Goal: Check status

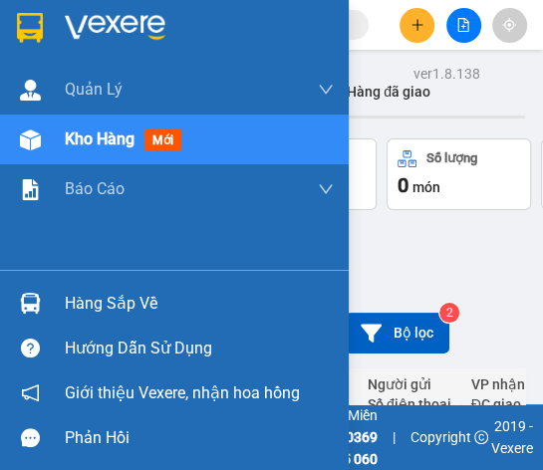
click at [72, 296] on div "Hàng sắp về" at bounding box center [199, 304] width 269 height 30
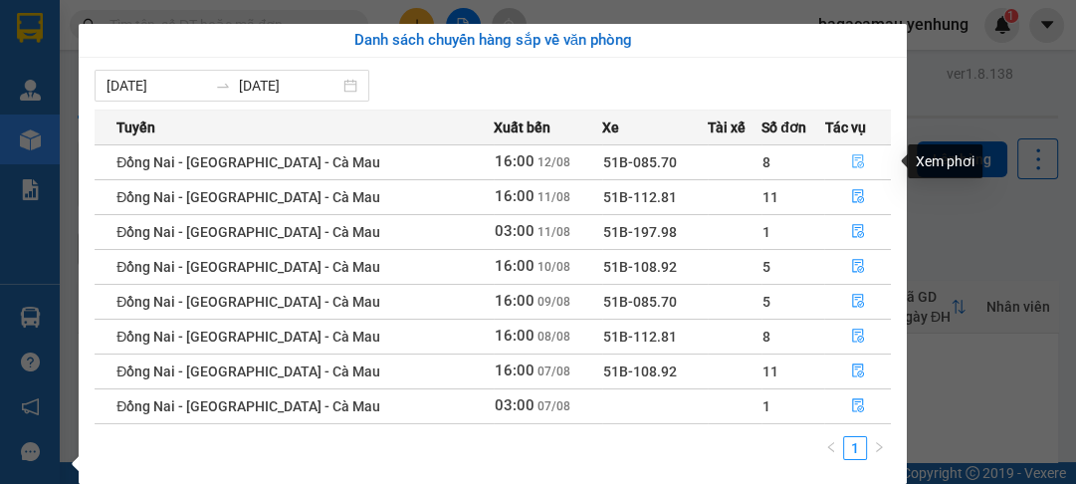
click at [542, 150] on button "button" at bounding box center [857, 162] width 65 height 32
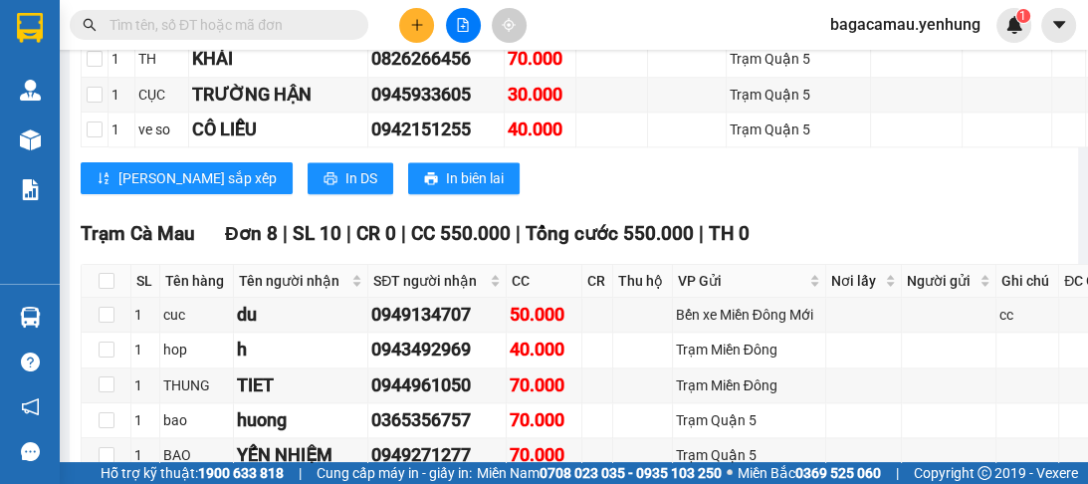
scroll to position [1752, 0]
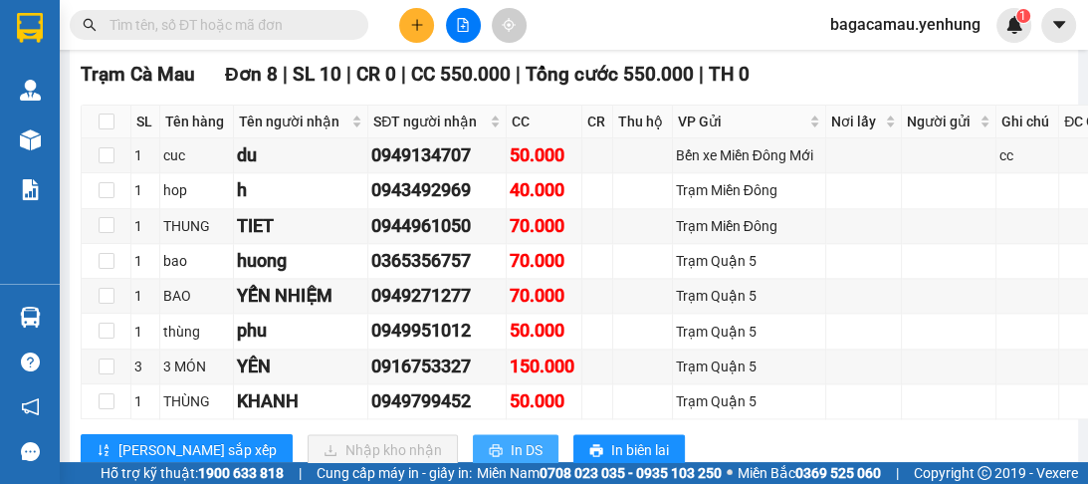
click at [489, 443] on icon "printer" at bounding box center [496, 450] width 14 height 14
